Goal: Check status: Check status

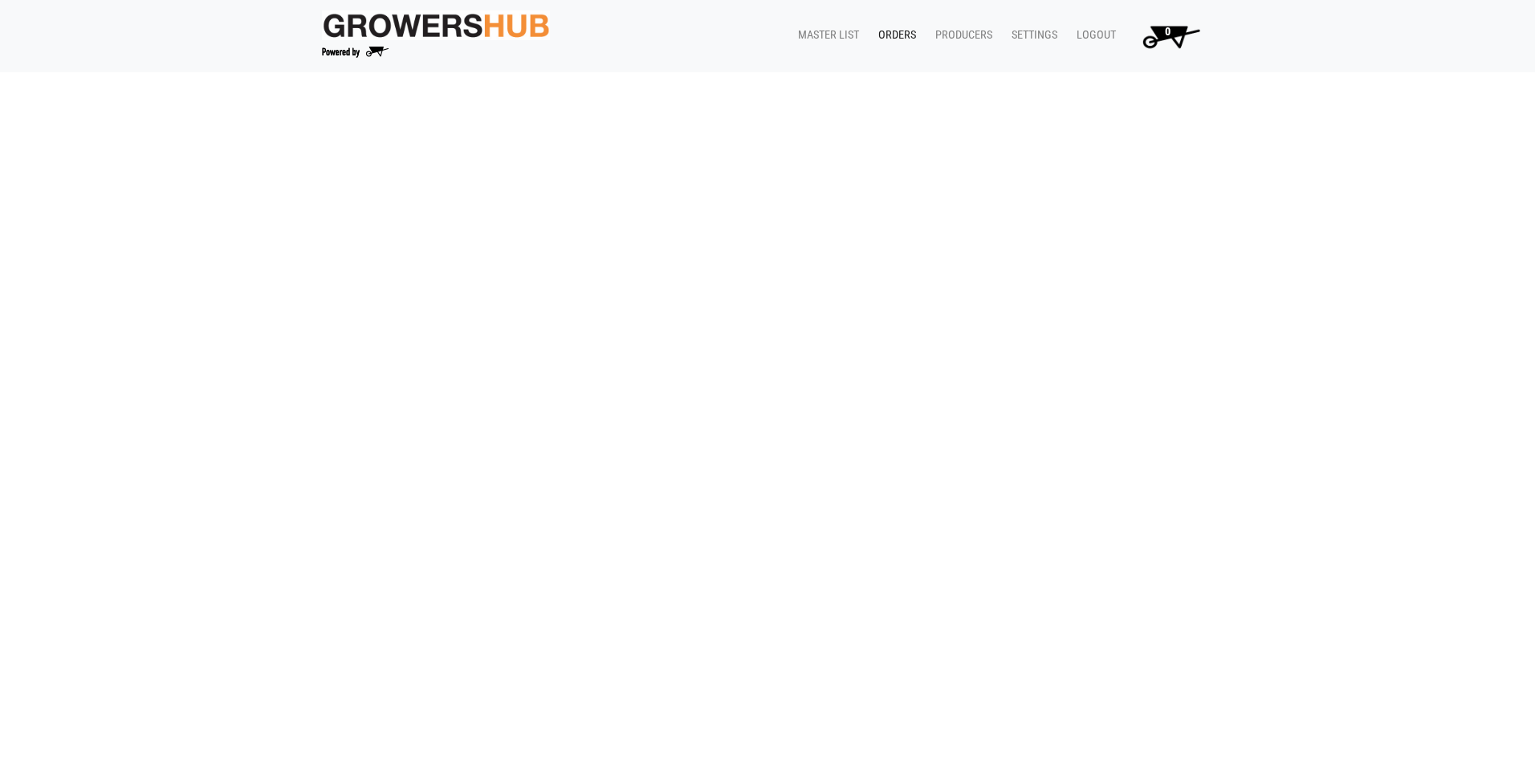
click at [891, 37] on link "Orders" at bounding box center [894, 35] width 57 height 30
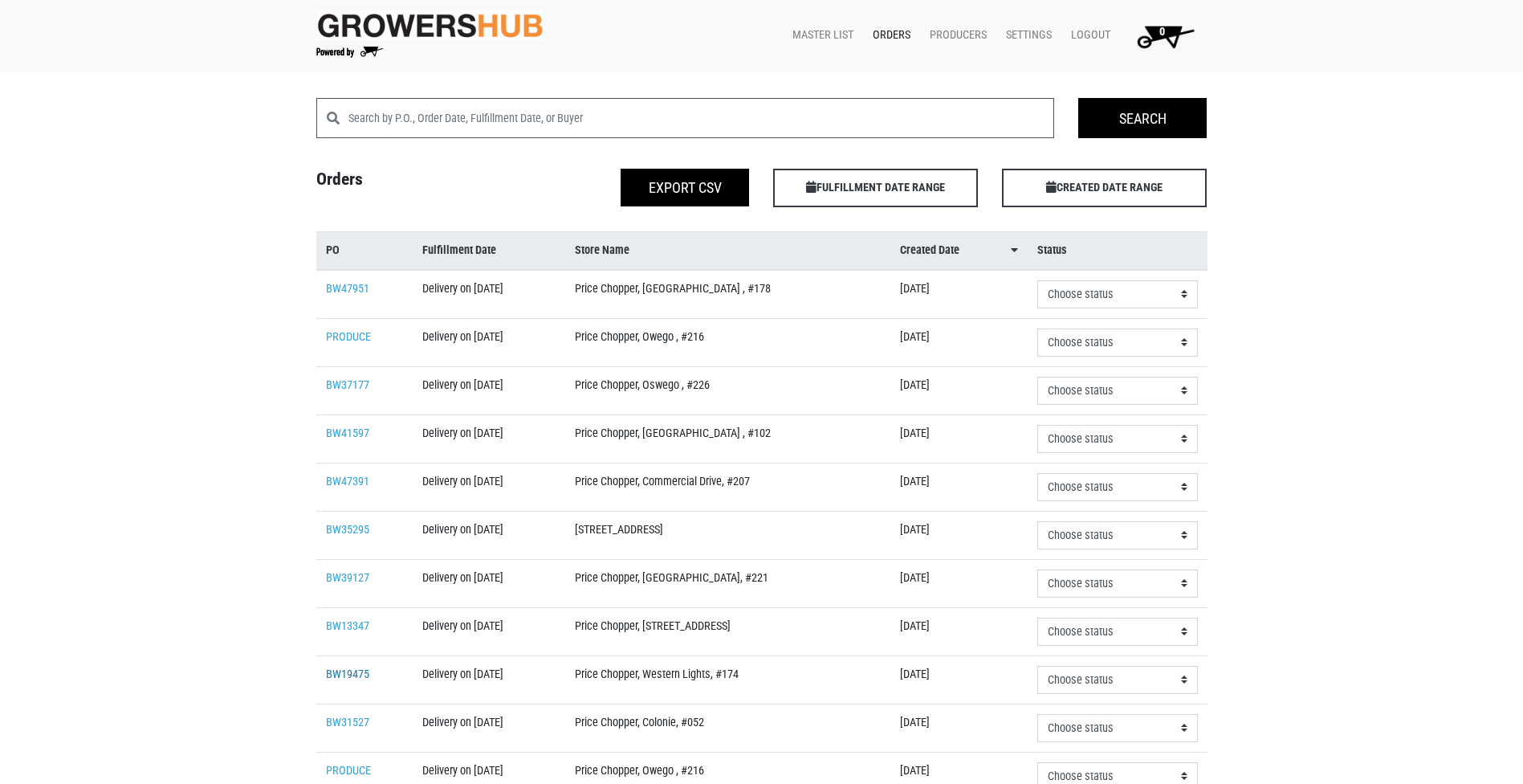
click at [357, 676] on link "BW19475" at bounding box center [348, 674] width 43 height 13
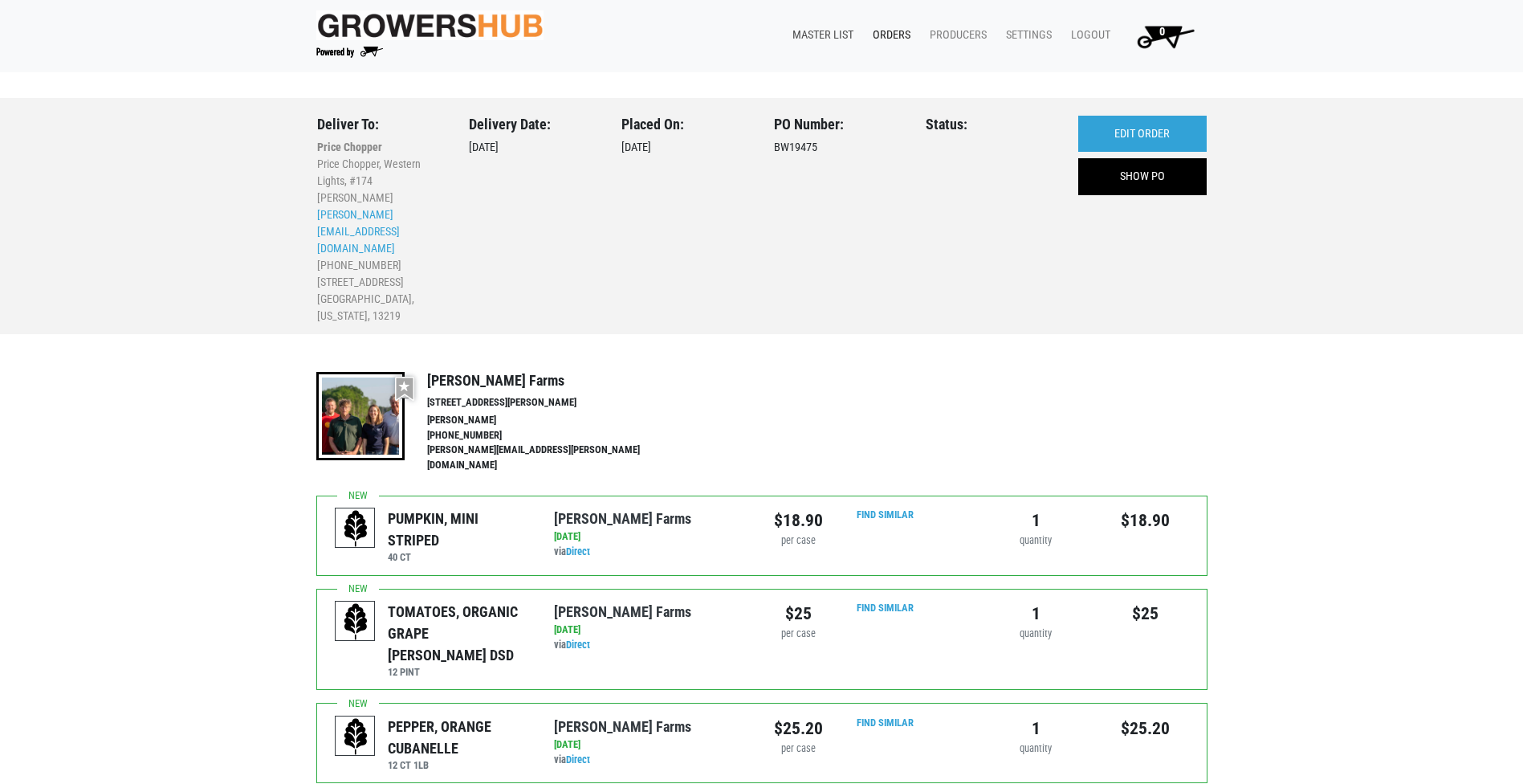
click at [832, 35] on link "Master List" at bounding box center [819, 35] width 80 height 30
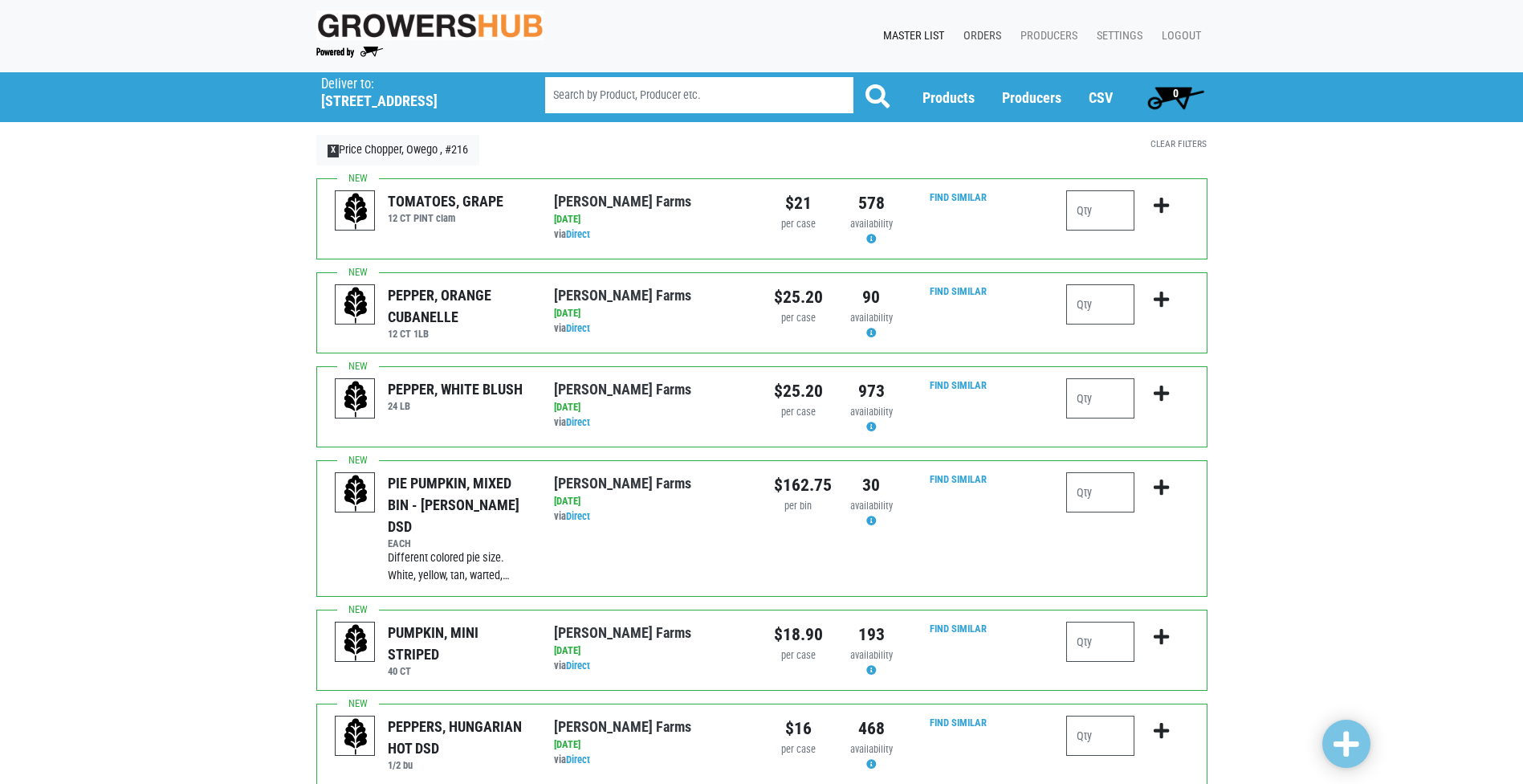
click at [980, 34] on link "Orders" at bounding box center [979, 36] width 57 height 30
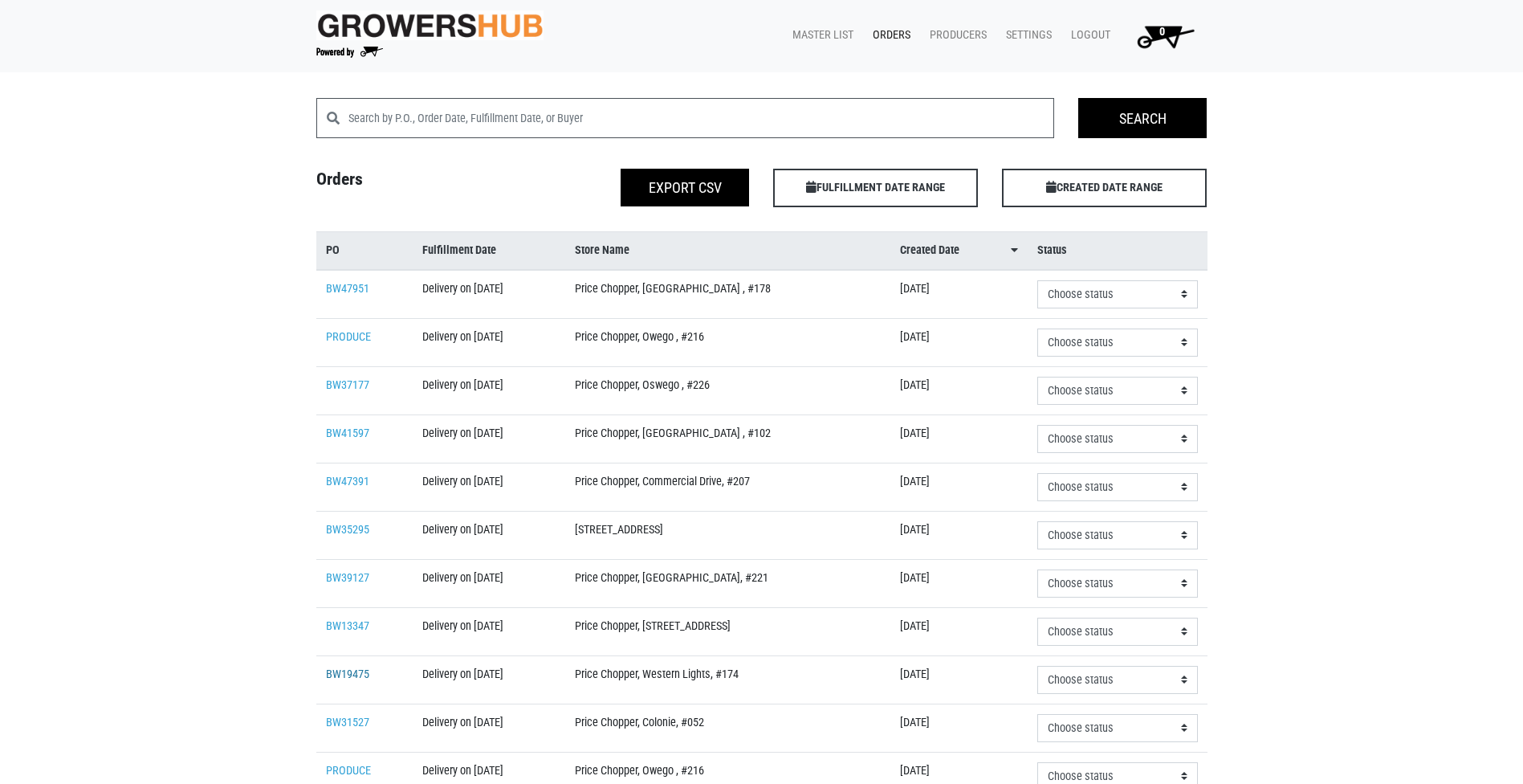
click at [345, 675] on link "BW19475" at bounding box center [348, 674] width 43 height 13
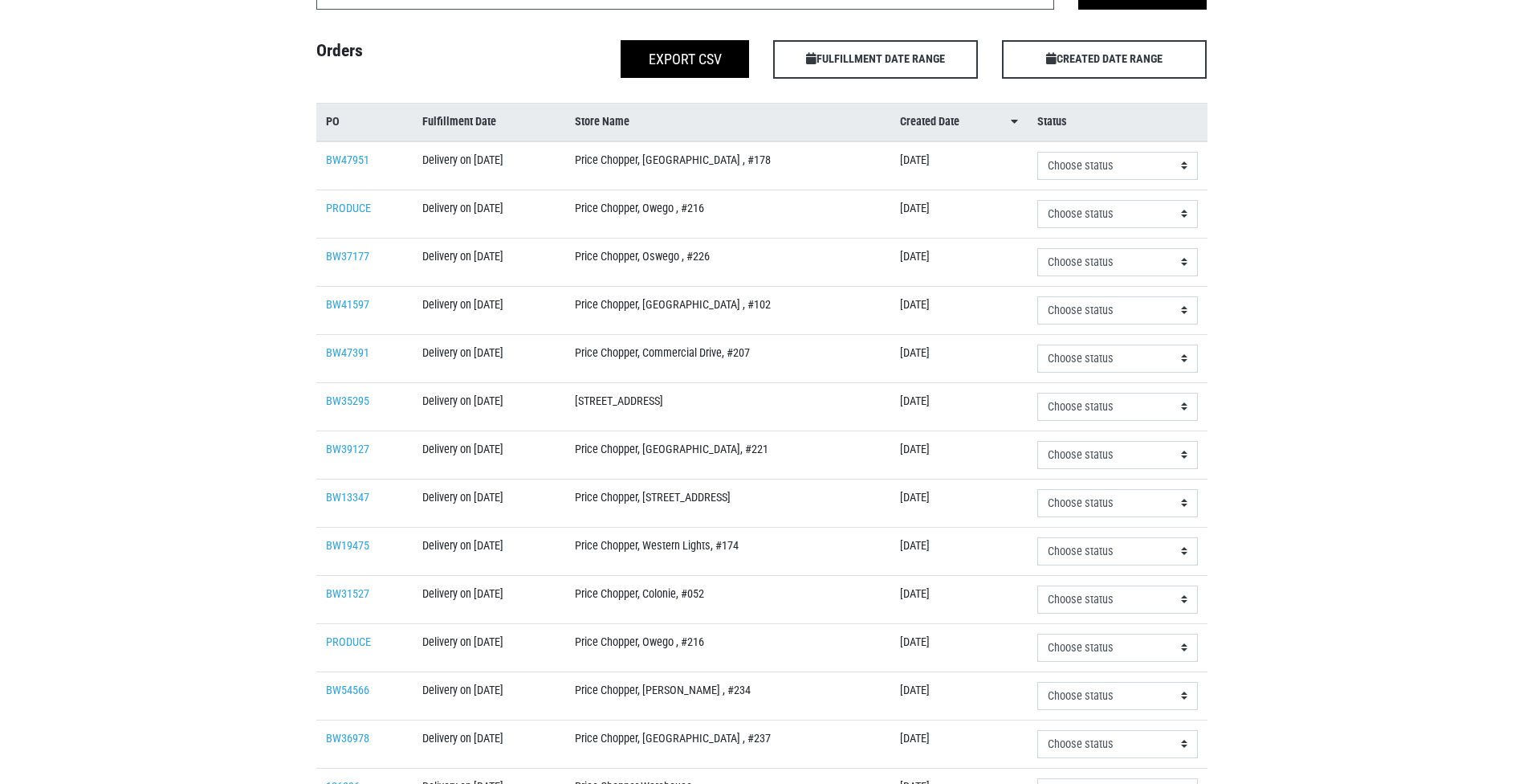
scroll to position [160, 0]
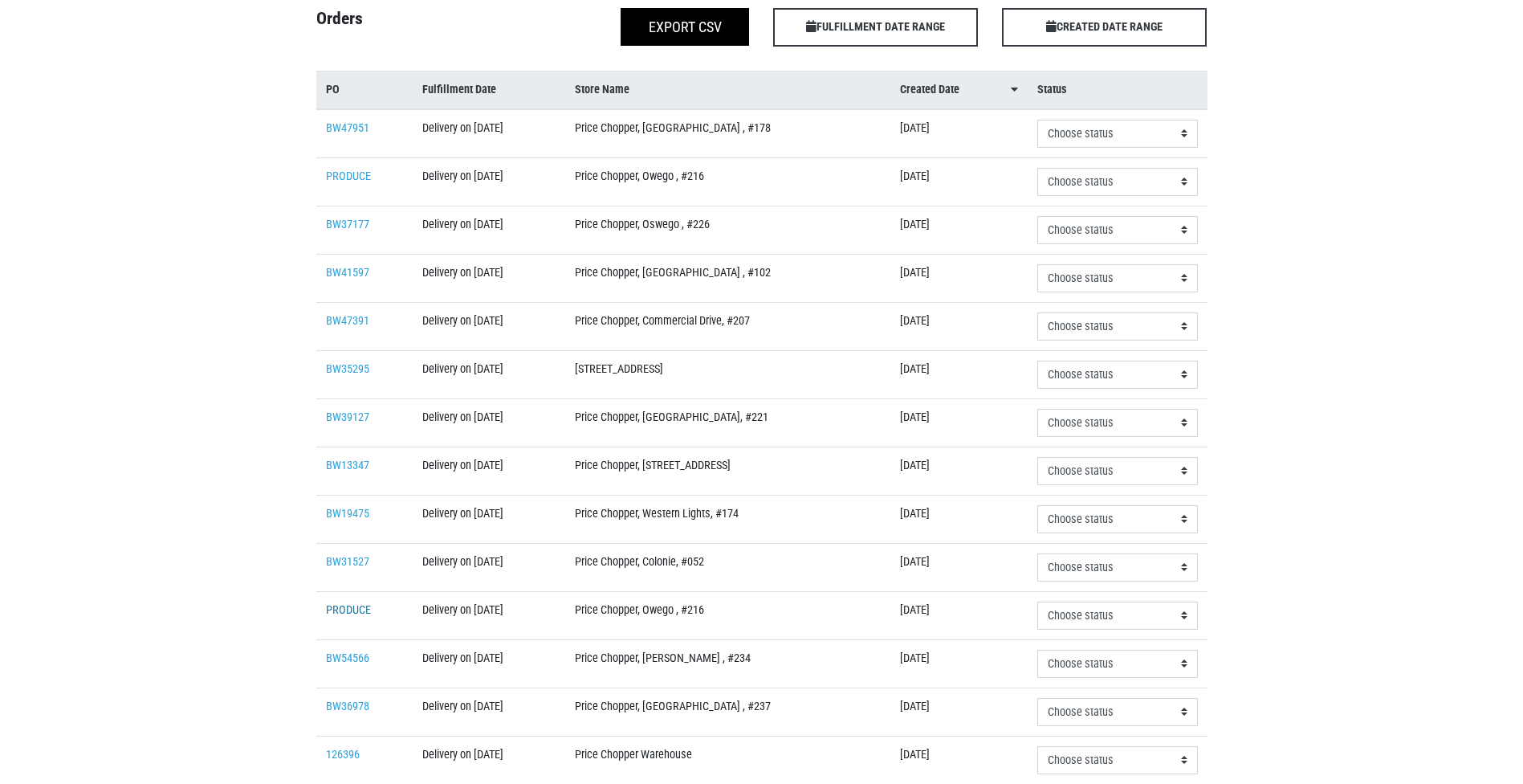
click at [356, 603] on link "PRODUCE" at bounding box center [349, 610] width 45 height 13
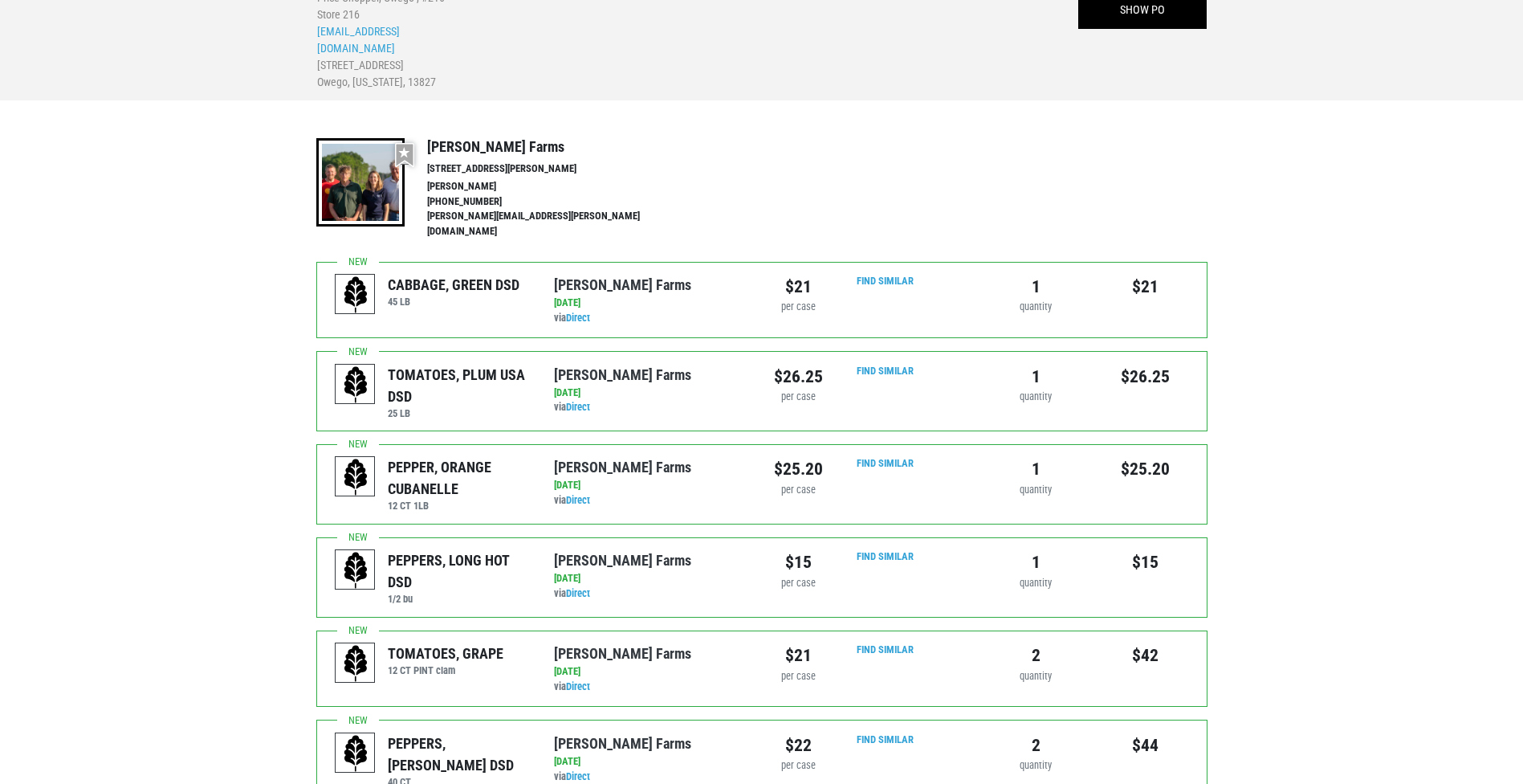
scroll to position [160, 0]
